Goal: Task Accomplishment & Management: Use online tool/utility

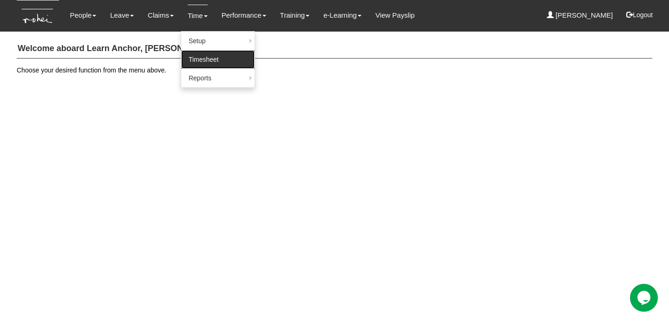
click at [206, 56] on link "Timesheet" at bounding box center [217, 59] width 73 height 19
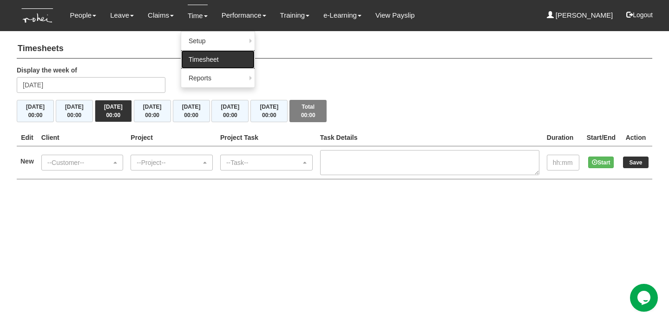
click at [207, 58] on link "Timesheet" at bounding box center [217, 59] width 73 height 19
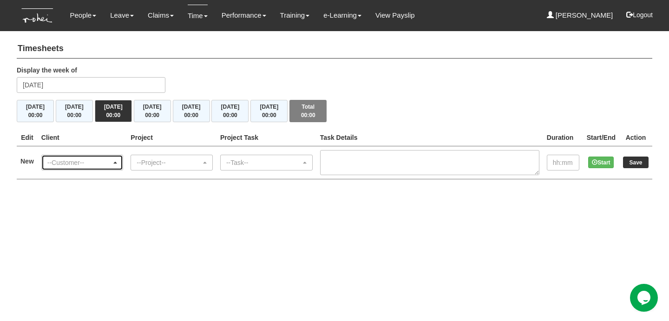
click at [100, 160] on div "--Customer--" at bounding box center [79, 162] width 65 height 9
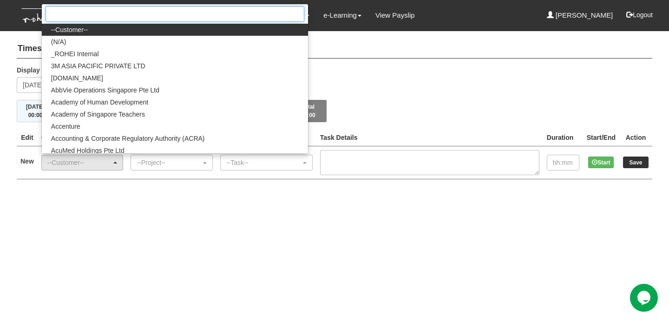
click at [98, 15] on input "Search" at bounding box center [175, 14] width 259 height 16
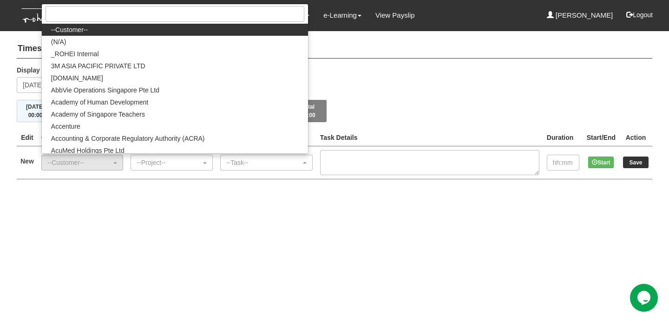
click at [89, 198] on html "Toggle navigation People Personal Information Staff Directory Leave Apply for L…" at bounding box center [334, 99] width 669 height 198
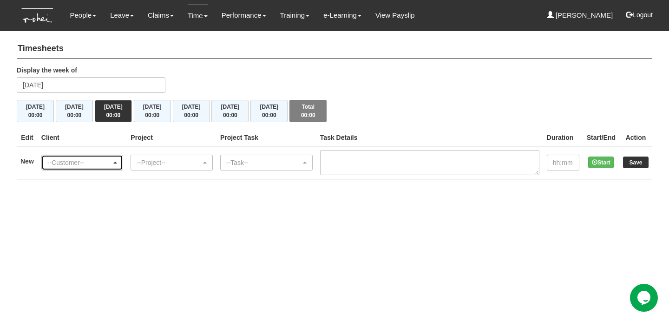
click at [117, 159] on div "--Customer--" at bounding box center [82, 162] width 70 height 9
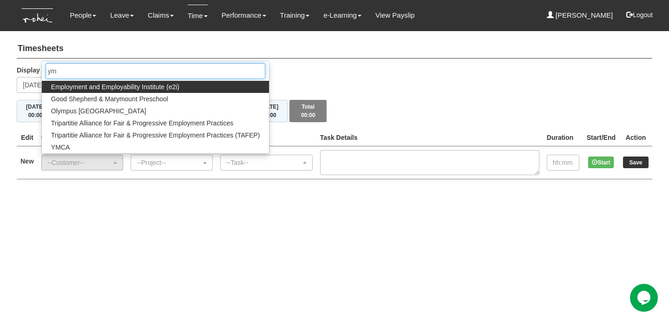
type input "y"
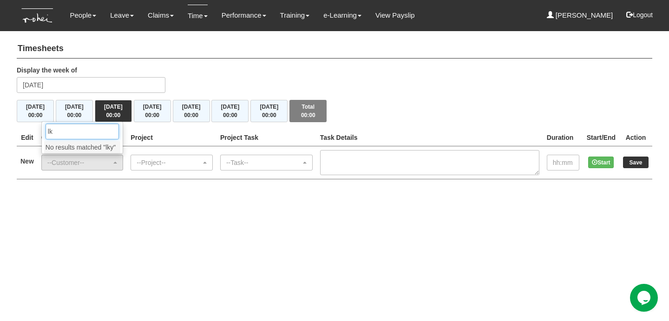
type input "l"
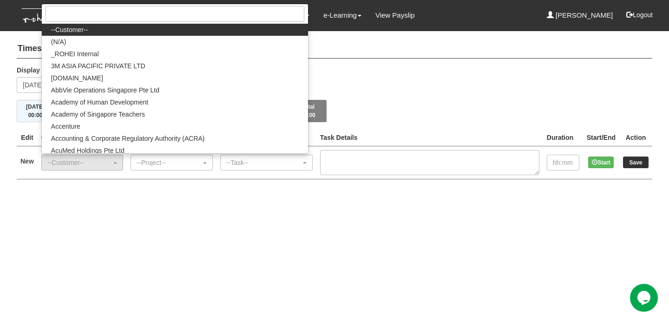
click at [270, 198] on html "Toggle navigation People Personal Information Staff Directory Leave Apply for L…" at bounding box center [334, 99] width 669 height 198
